Goal: Task Accomplishment & Management: Complete application form

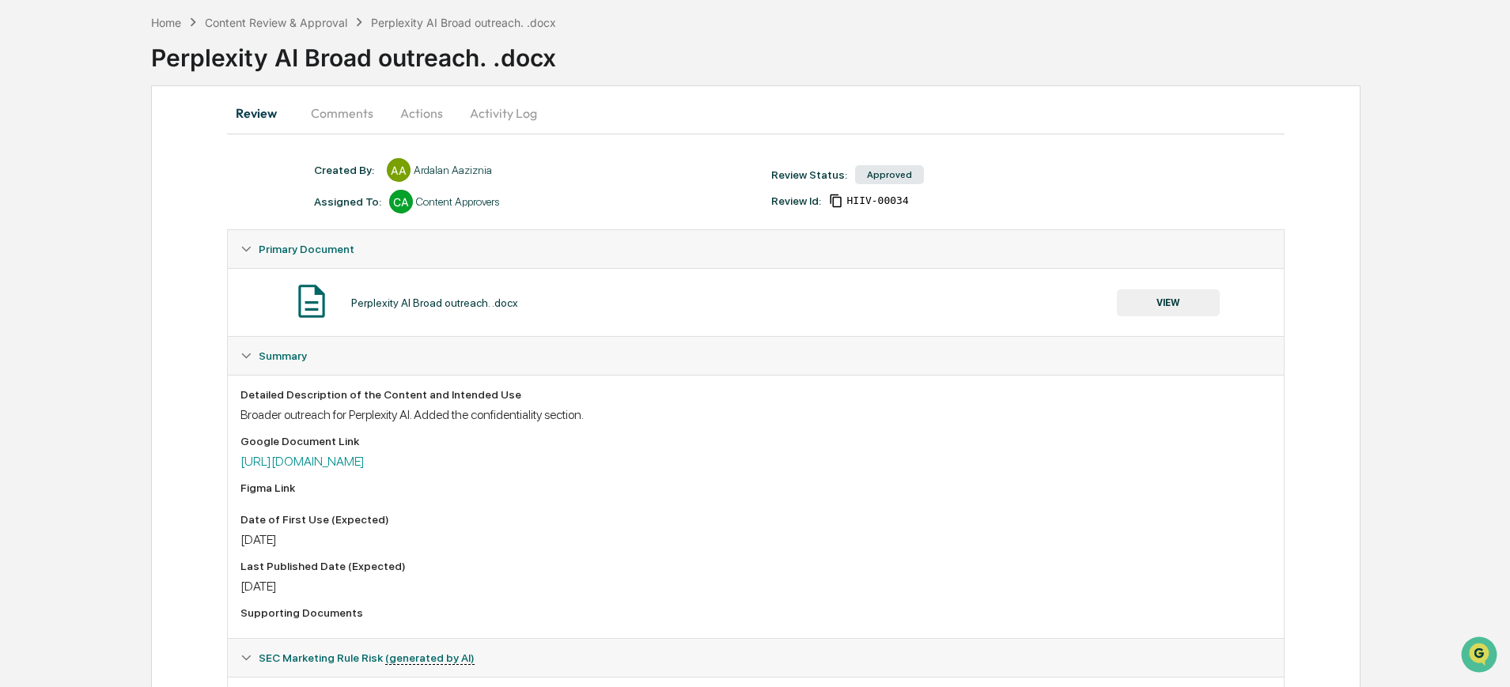
scroll to position [73, 0]
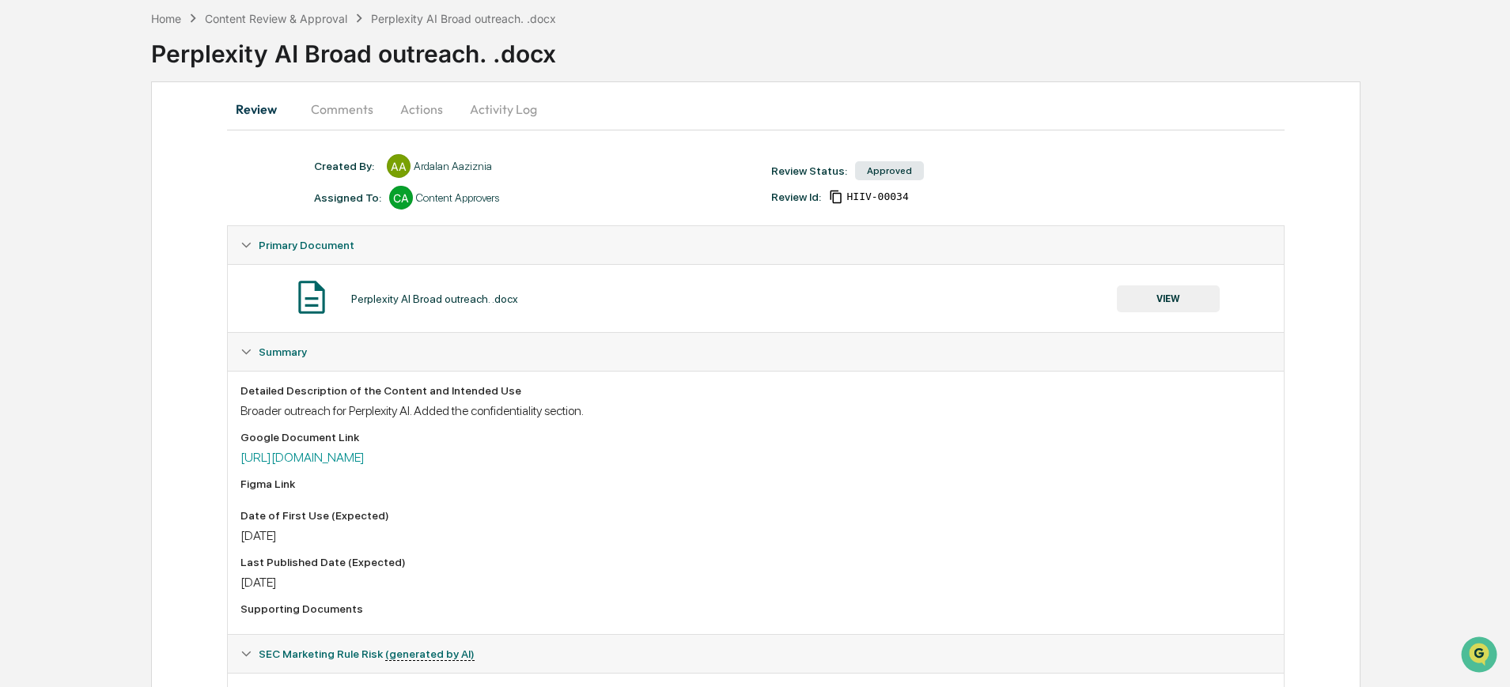
click at [418, 112] on button "Actions" at bounding box center [421, 109] width 71 height 38
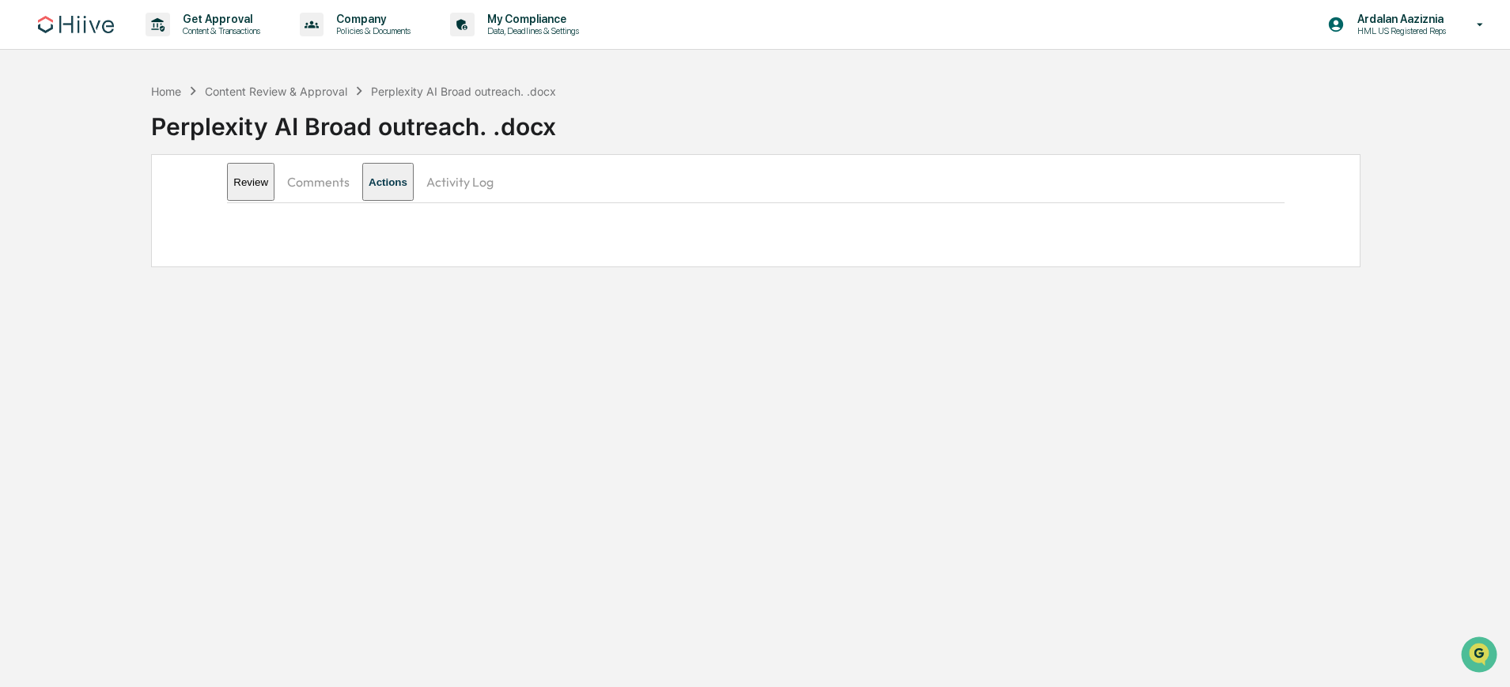
scroll to position [0, 0]
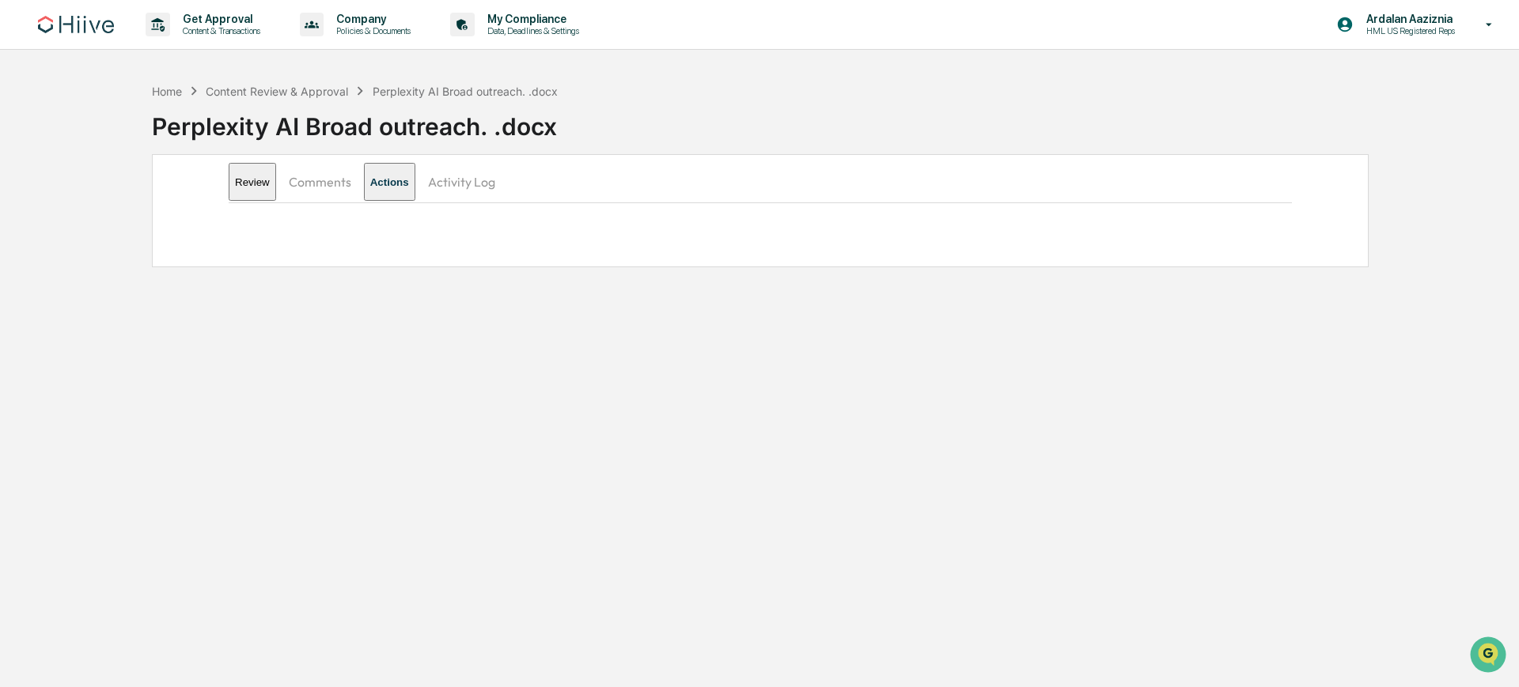
click at [241, 174] on button "Review" at bounding box center [252, 182] width 47 height 38
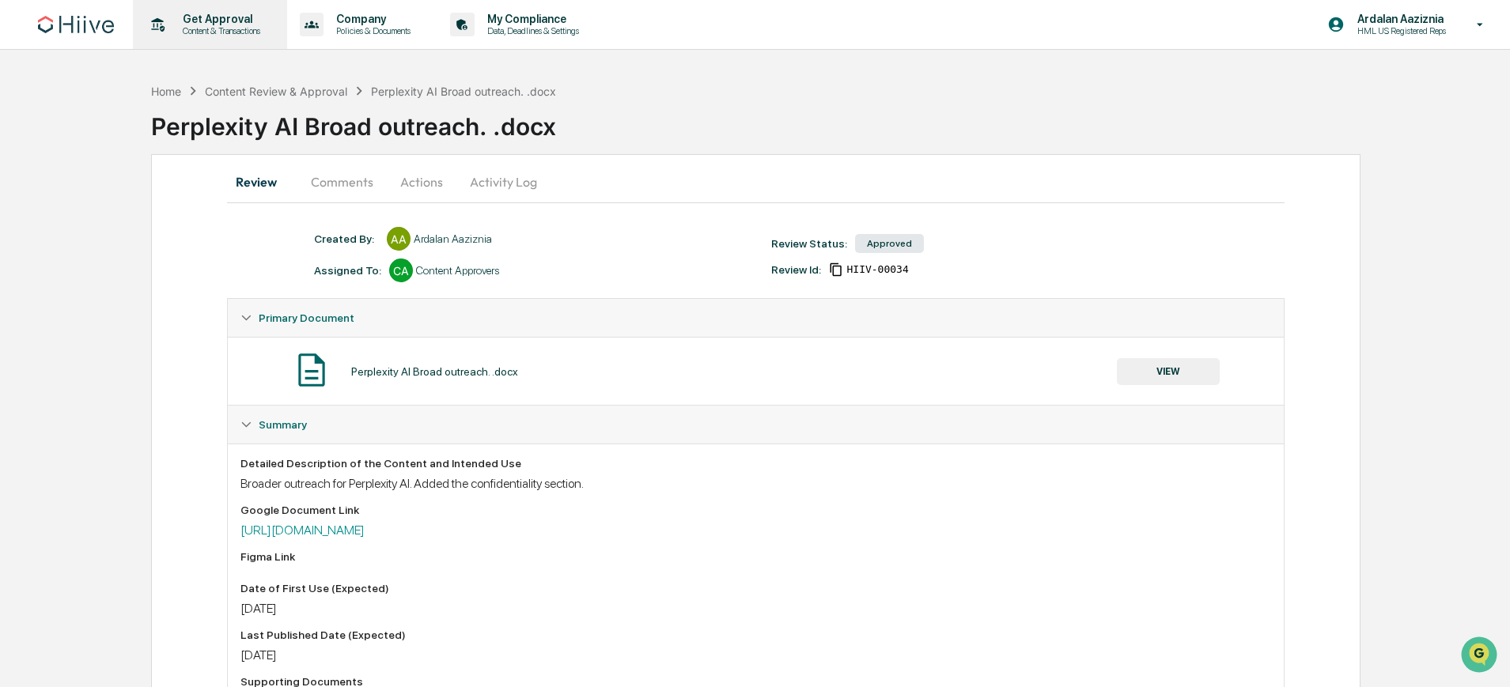
click at [200, 24] on p "Get Approval" at bounding box center [219, 19] width 98 height 13
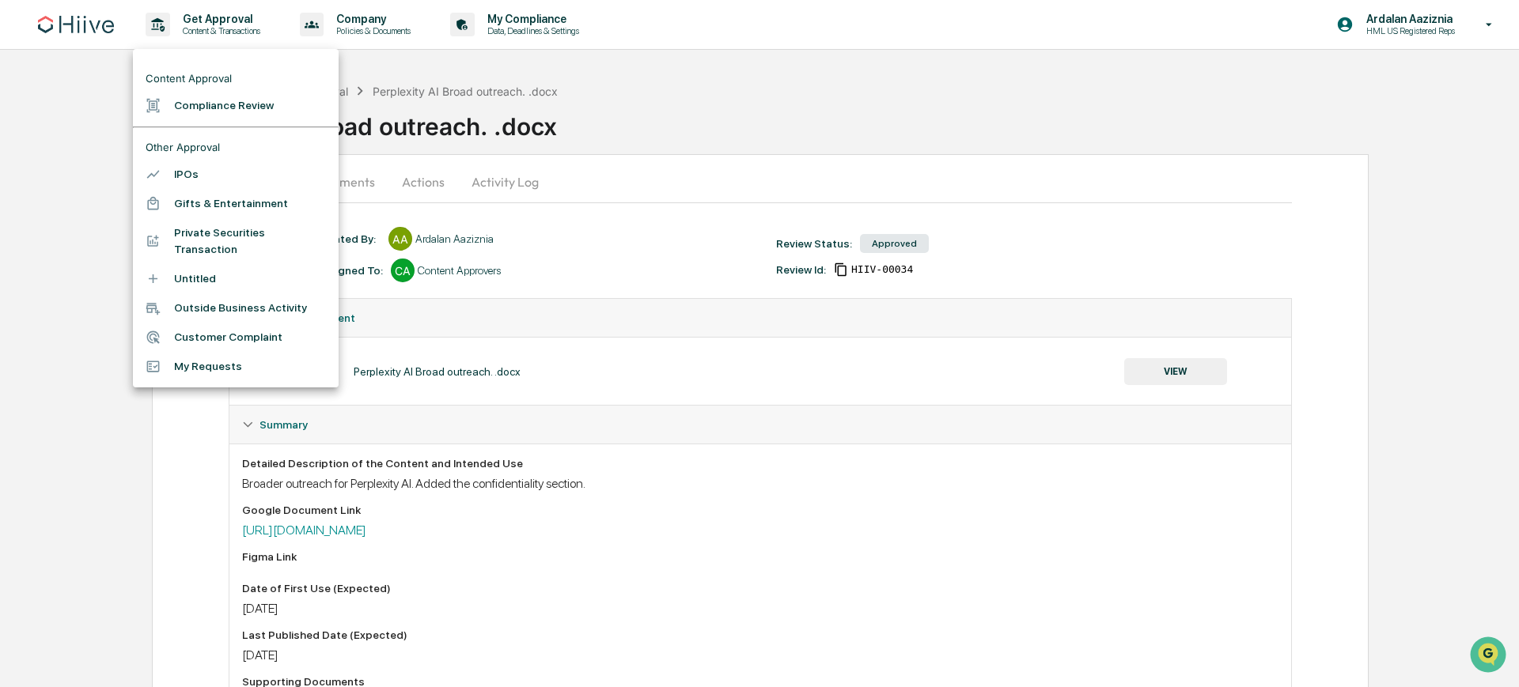
click at [248, 111] on li "Compliance Review" at bounding box center [236, 105] width 206 height 29
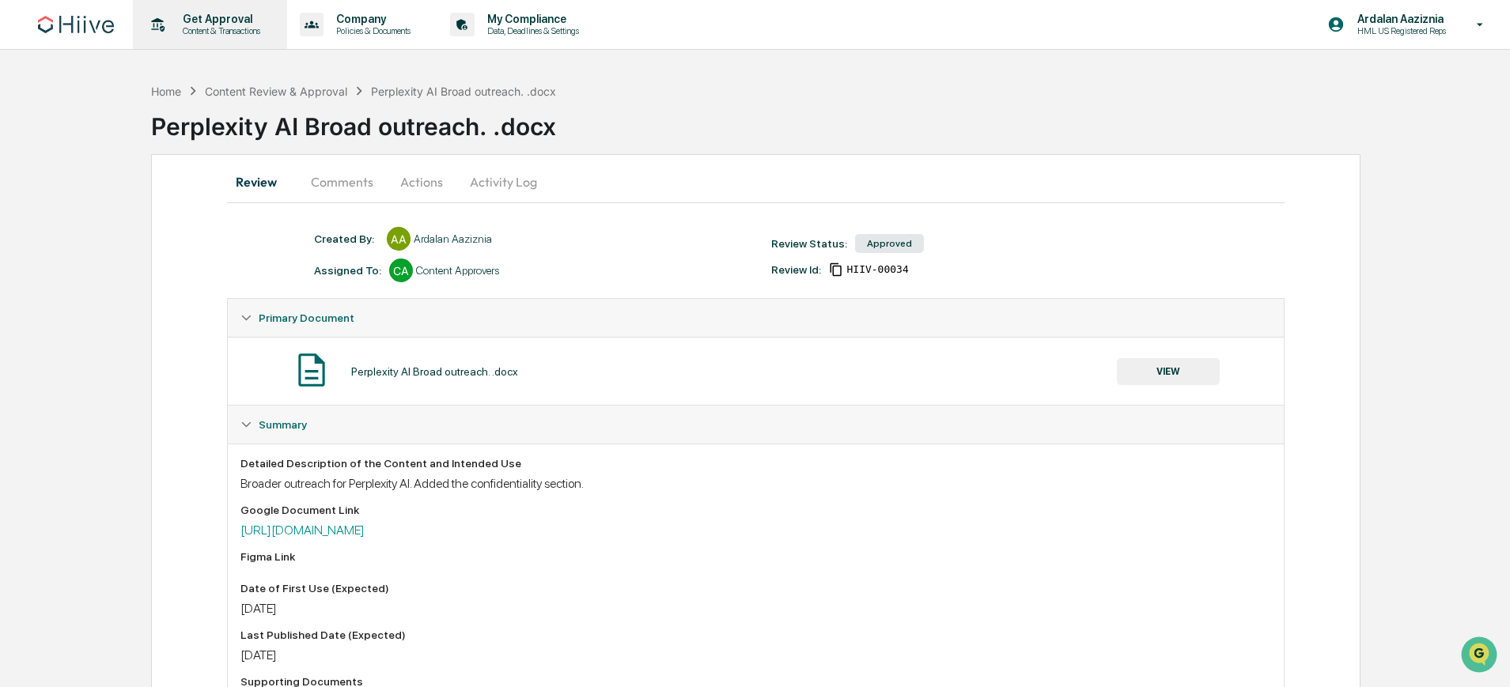
click at [215, 28] on p "Content & Transactions" at bounding box center [219, 30] width 98 height 11
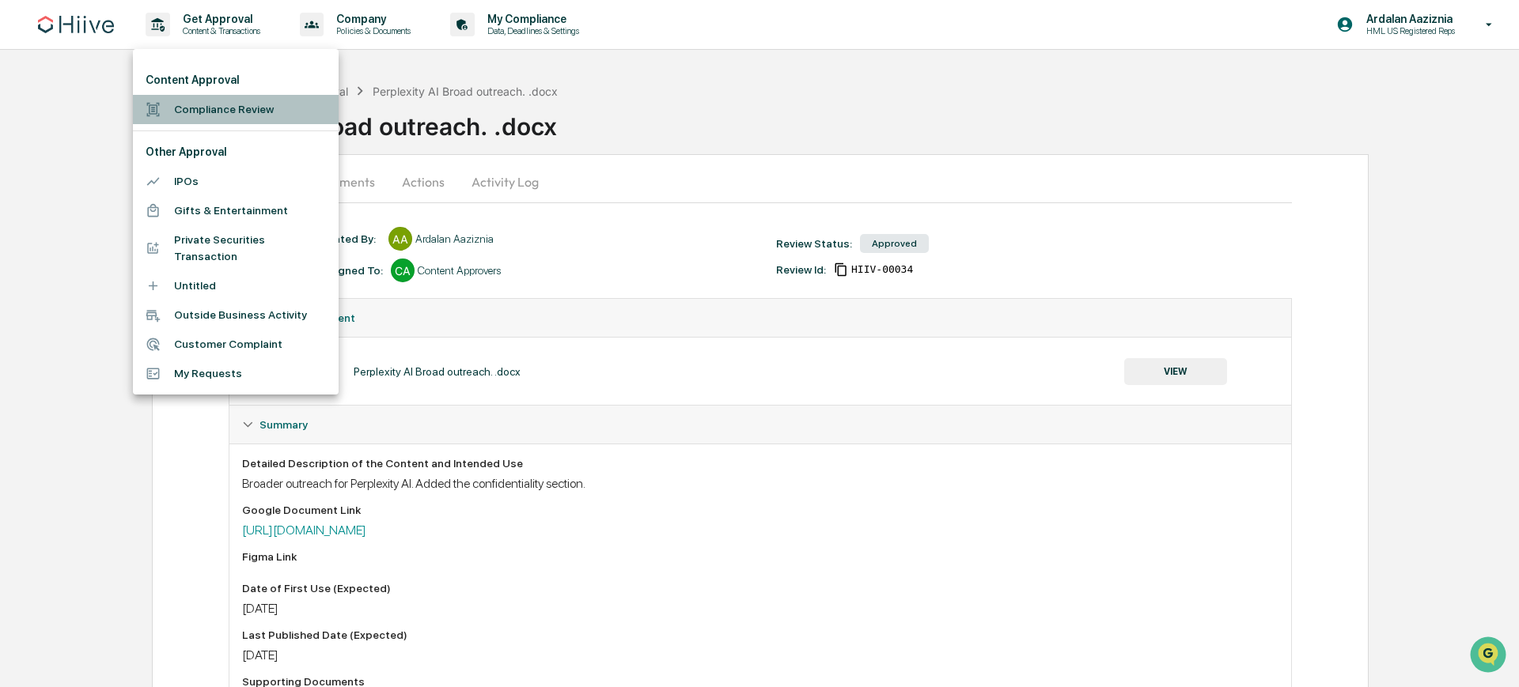
click at [218, 105] on li "Compliance Review" at bounding box center [236, 109] width 206 height 29
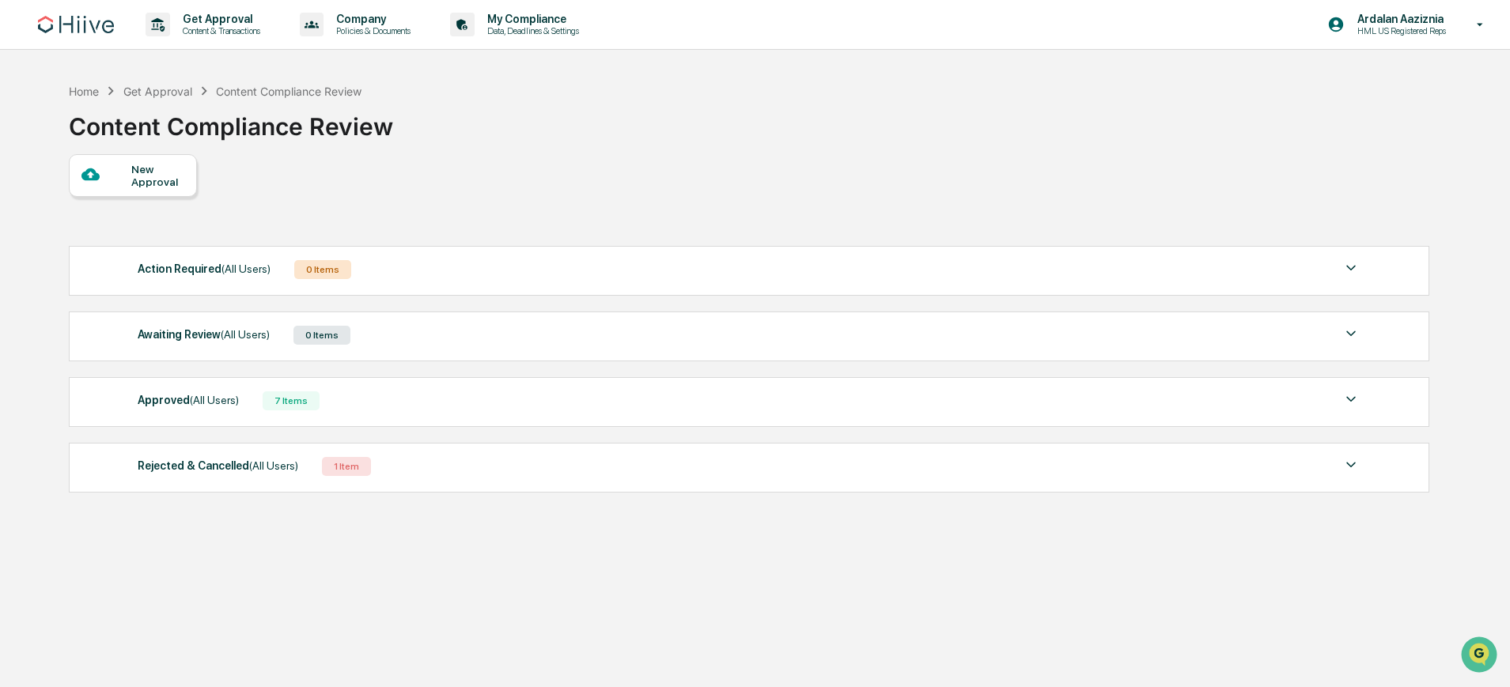
click at [123, 173] on div at bounding box center [106, 175] width 50 height 20
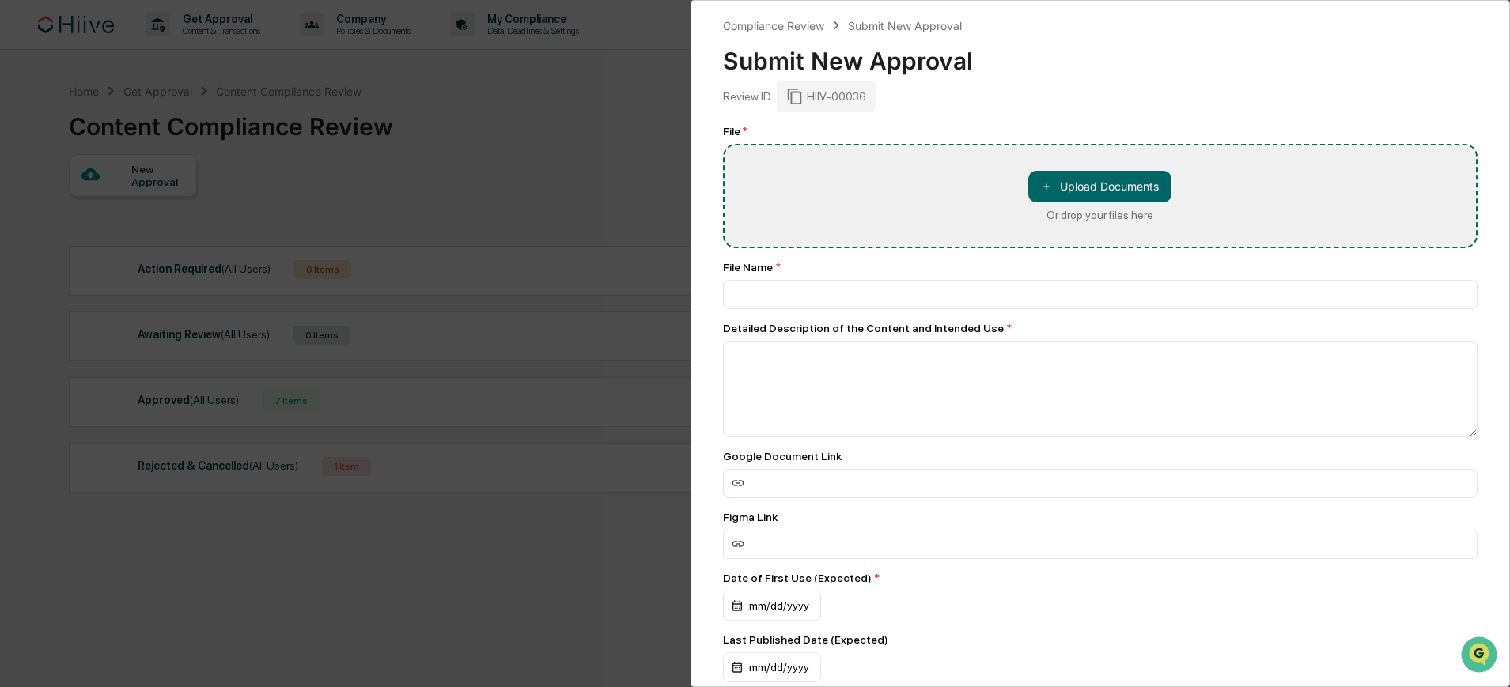
type input "**********"
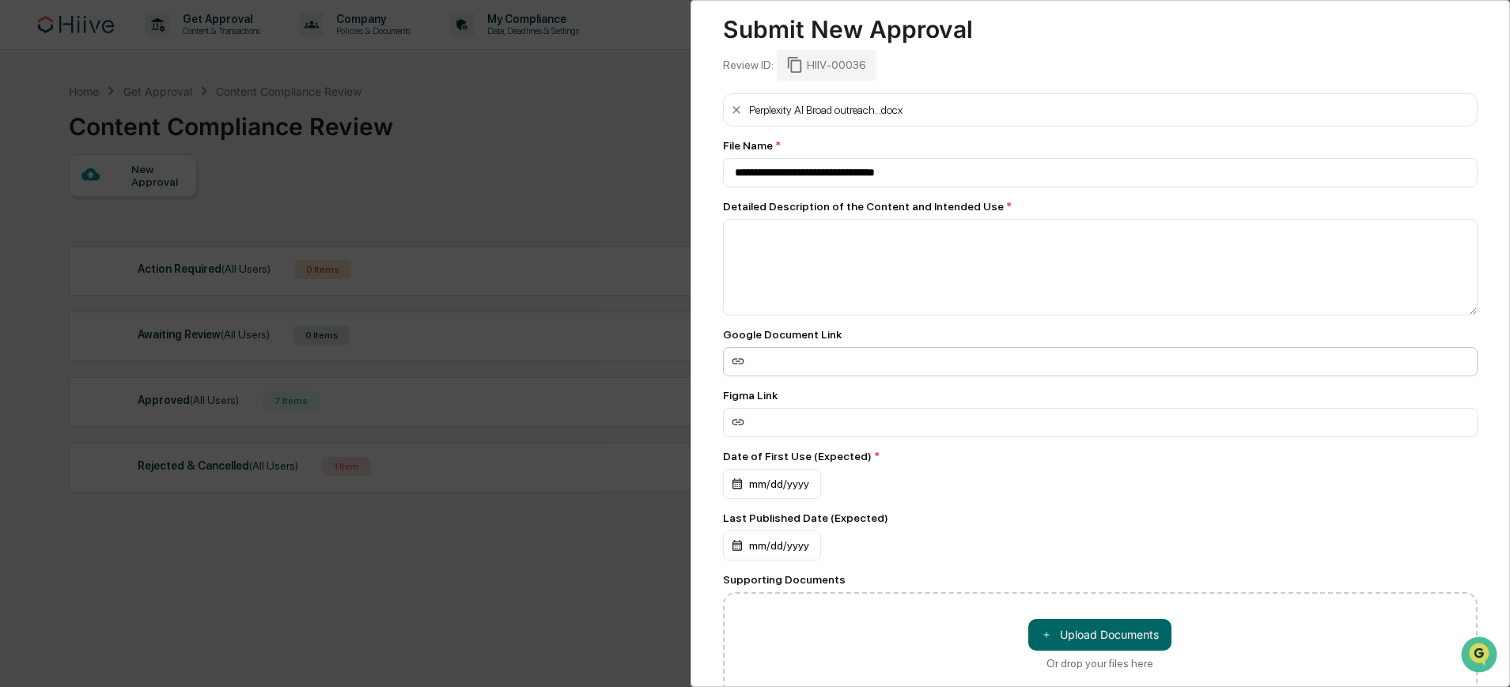
scroll to position [35, 0]
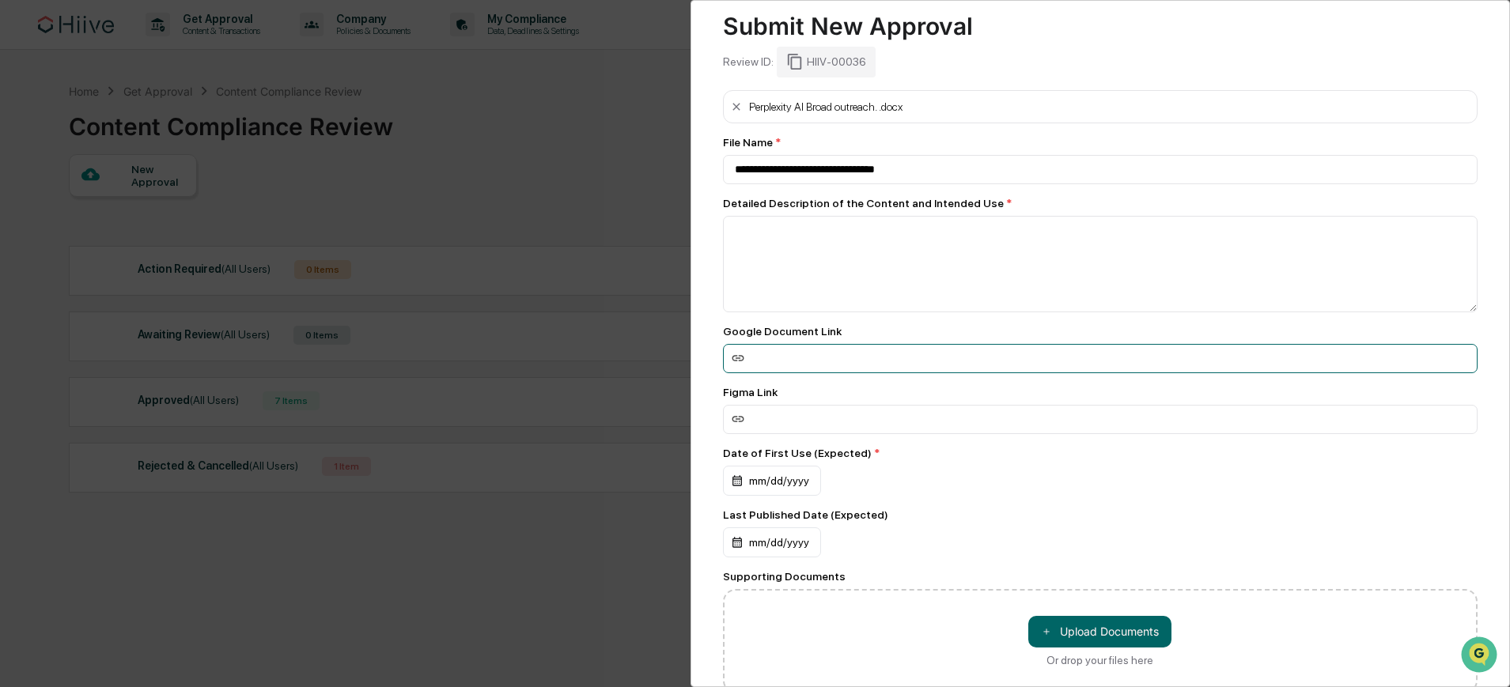
click at [803, 362] on input at bounding box center [1100, 358] width 755 height 29
paste input "**********"
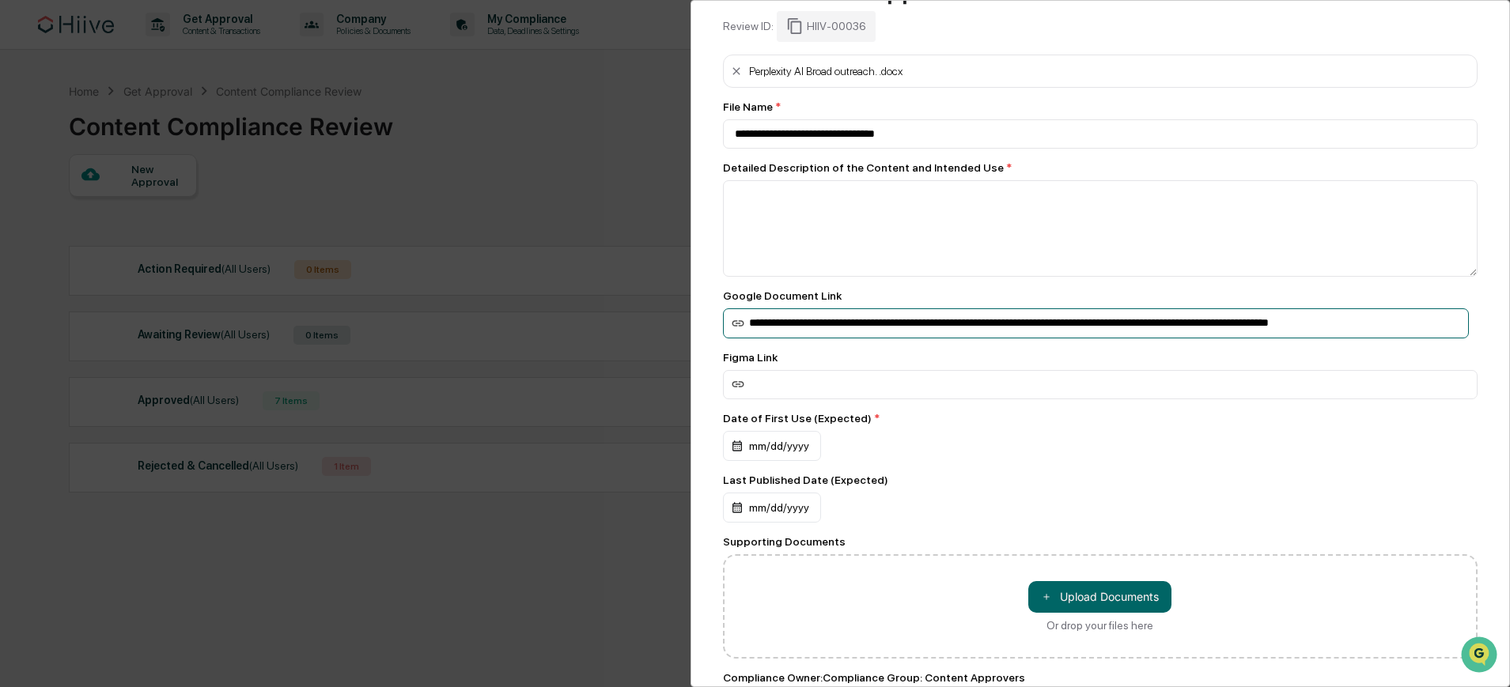
scroll to position [156, 0]
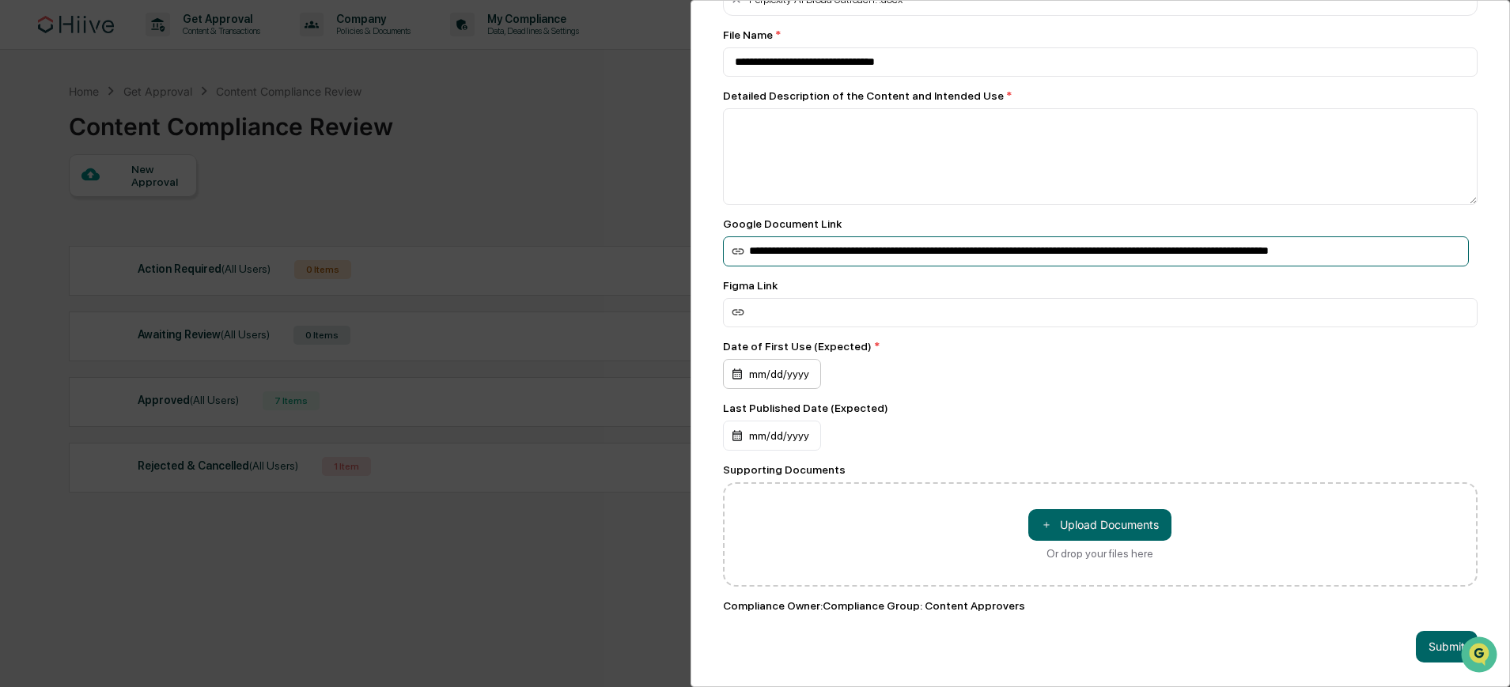
type input "**********"
click at [774, 359] on div "mm/dd/yyyy" at bounding box center [772, 374] width 98 height 30
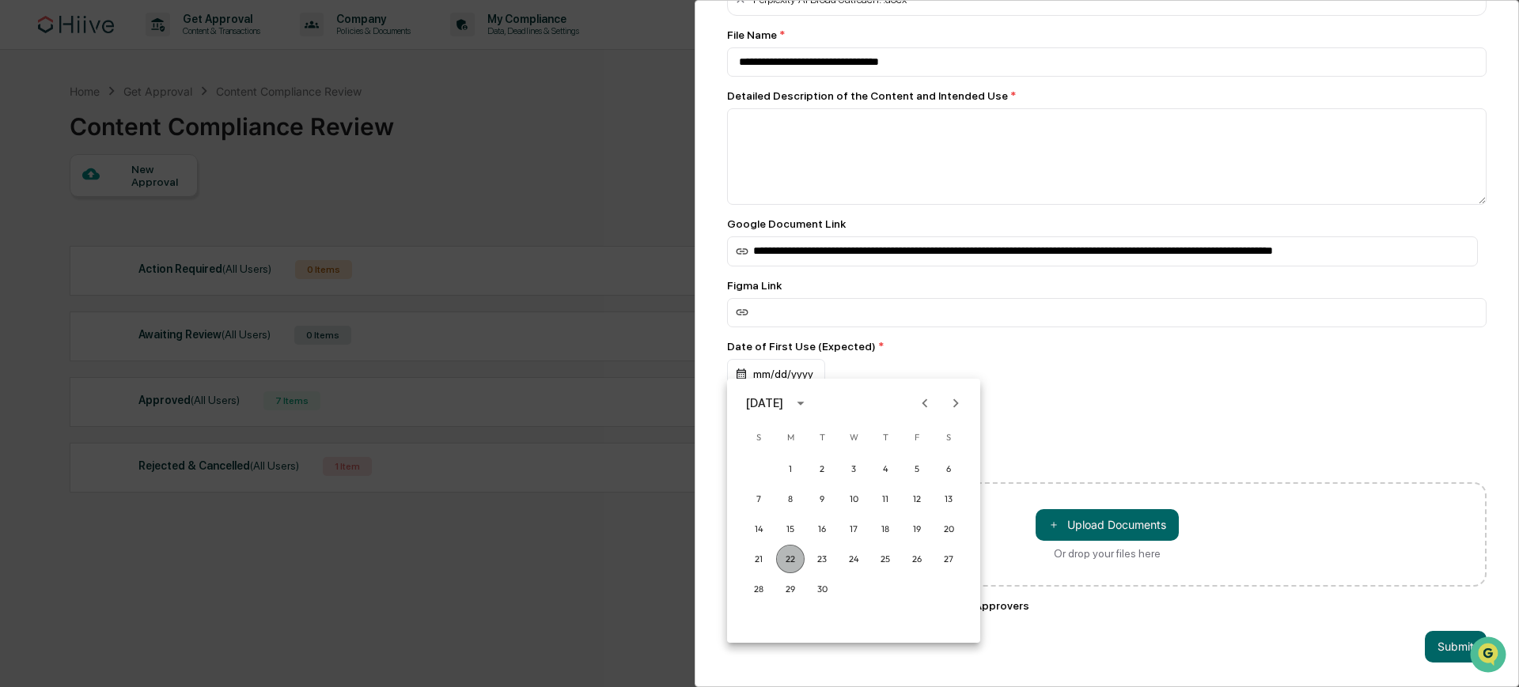
click at [789, 562] on button "22" at bounding box center [790, 559] width 28 height 28
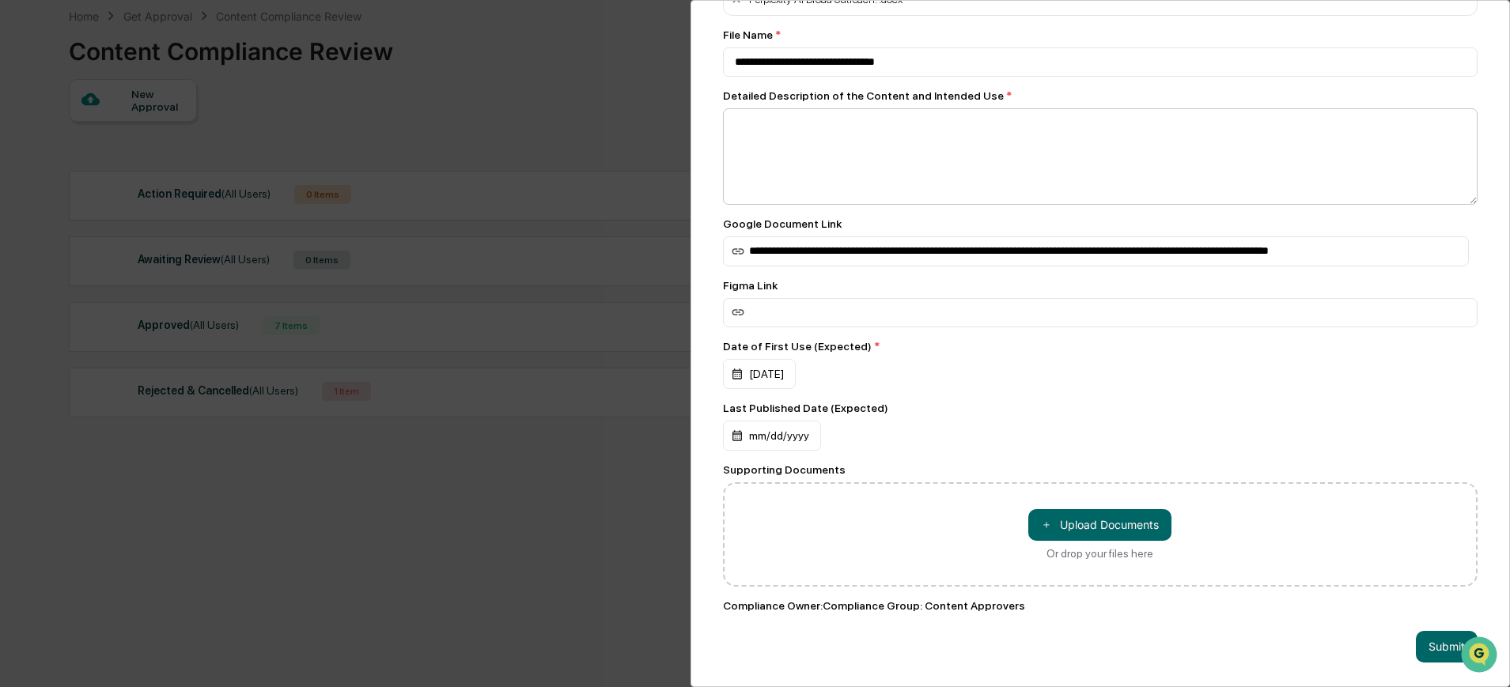
scroll to position [153, 0]
click at [814, 109] on textarea at bounding box center [1100, 156] width 755 height 97
type textarea "**********"
click at [1441, 634] on button "Submit" at bounding box center [1447, 647] width 62 height 32
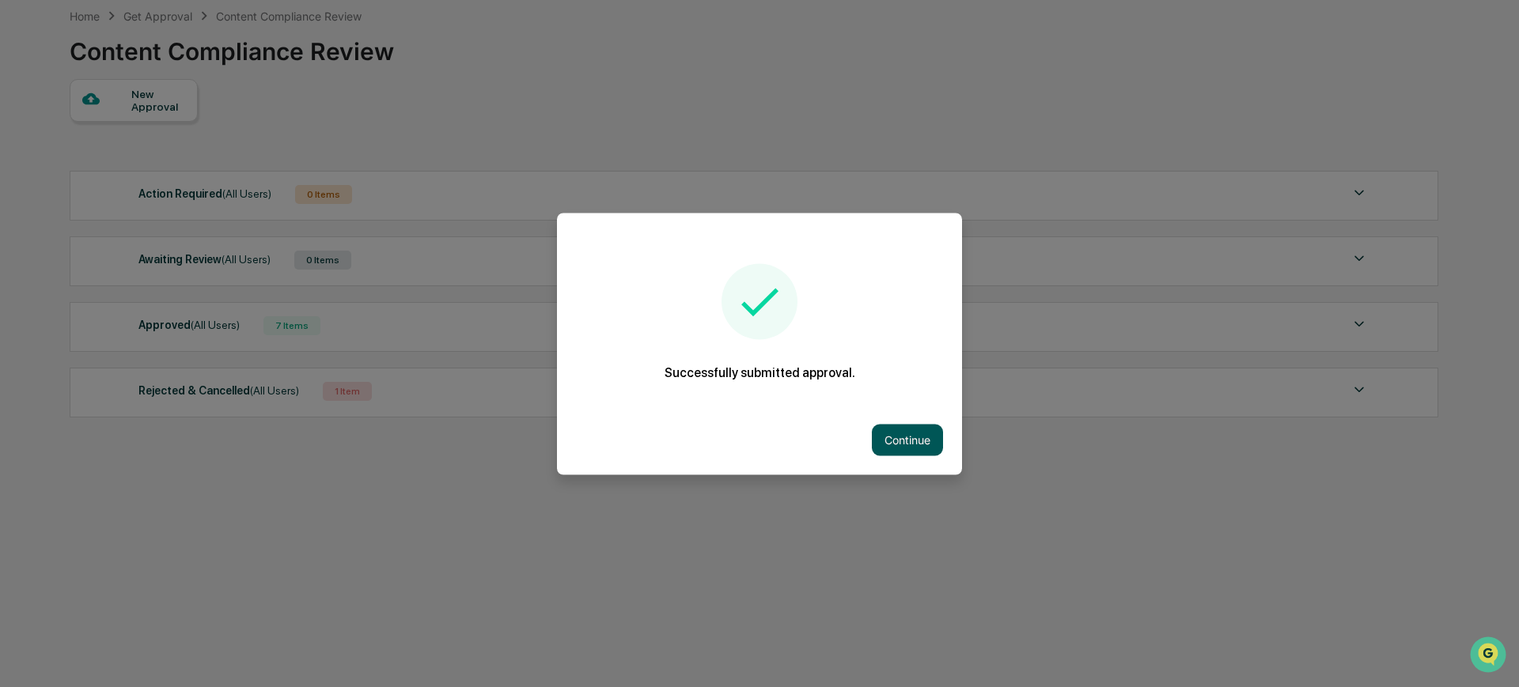
click at [937, 452] on button "Continue" at bounding box center [907, 440] width 71 height 32
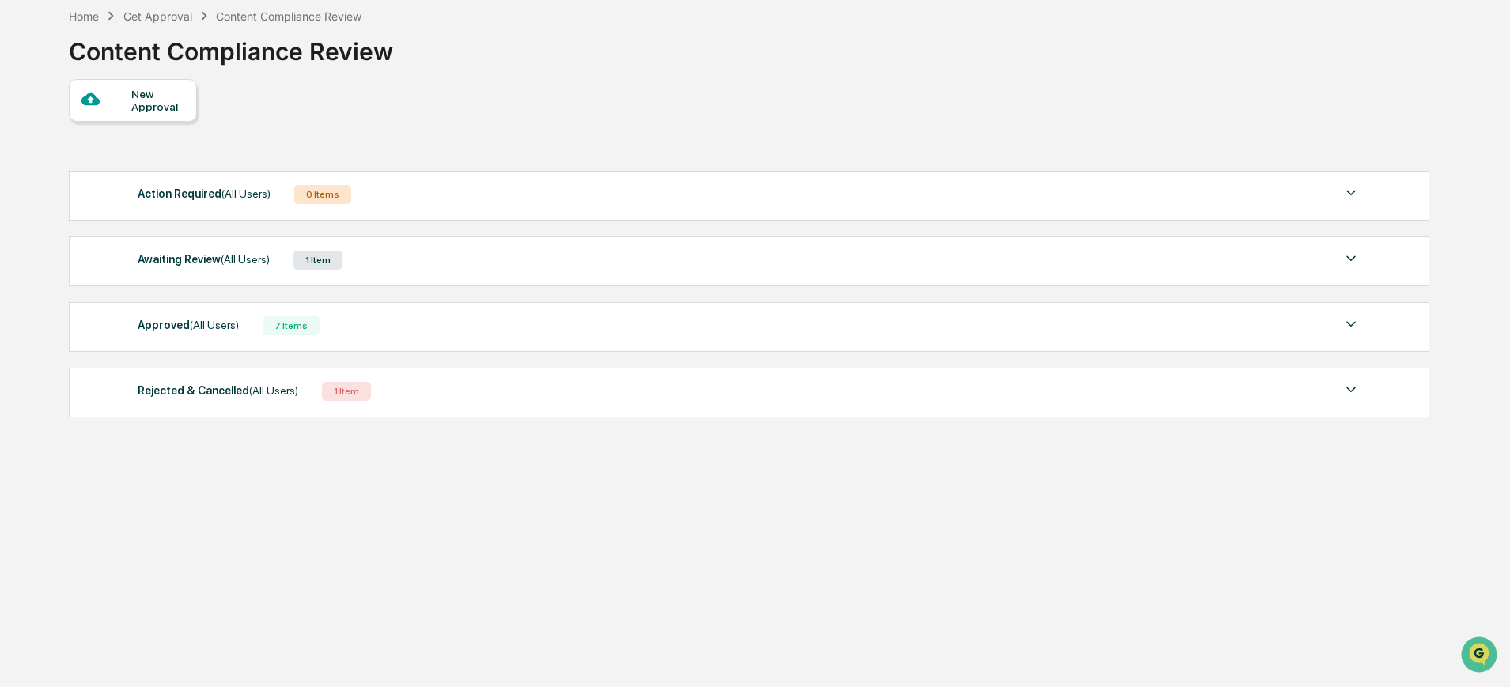
click at [477, 253] on div "Awaiting Review (All Users) 1 Item" at bounding box center [749, 260] width 1223 height 22
